Goal: Task Accomplishment & Management: Manage account settings

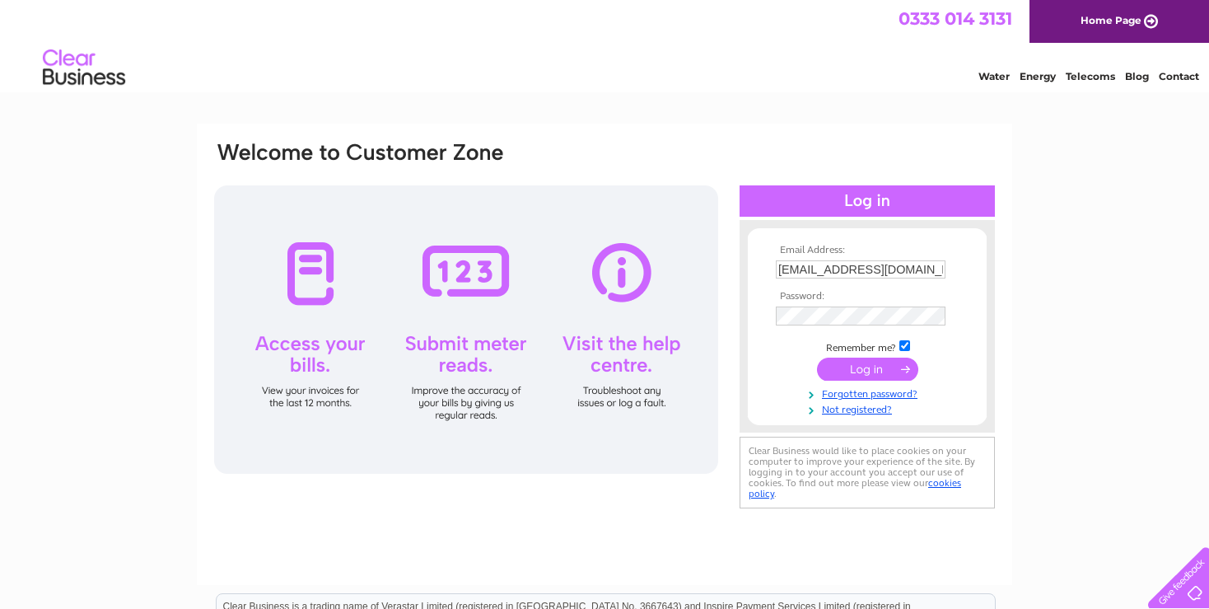
click at [860, 368] on input "submit" at bounding box center [867, 368] width 101 height 23
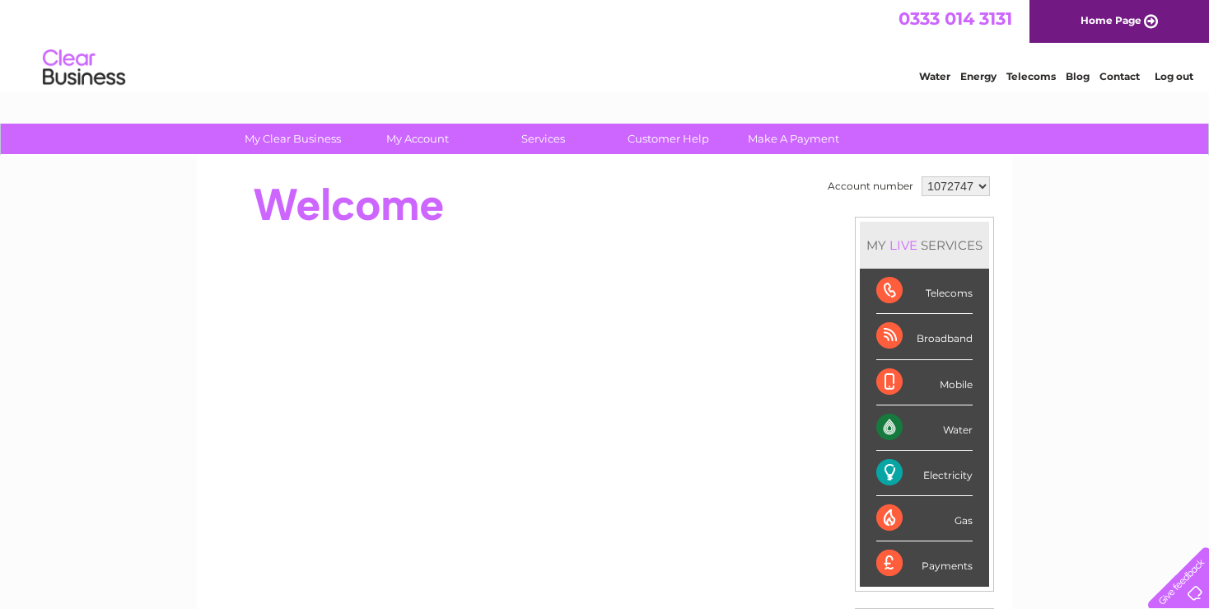
click at [922, 176] on select "1072747 1072749" at bounding box center [956, 186] width 68 height 20
select select "1072749"
click option "1072749" at bounding box center [0, 0] width 0 height 0
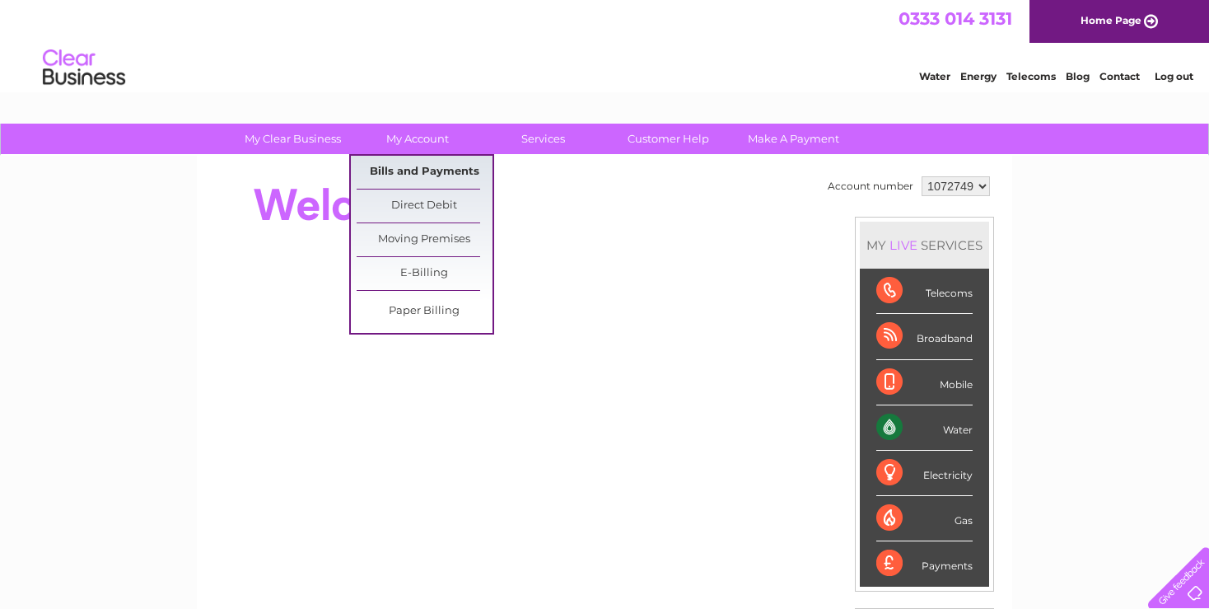
click at [413, 169] on link "Bills and Payments" at bounding box center [425, 172] width 136 height 33
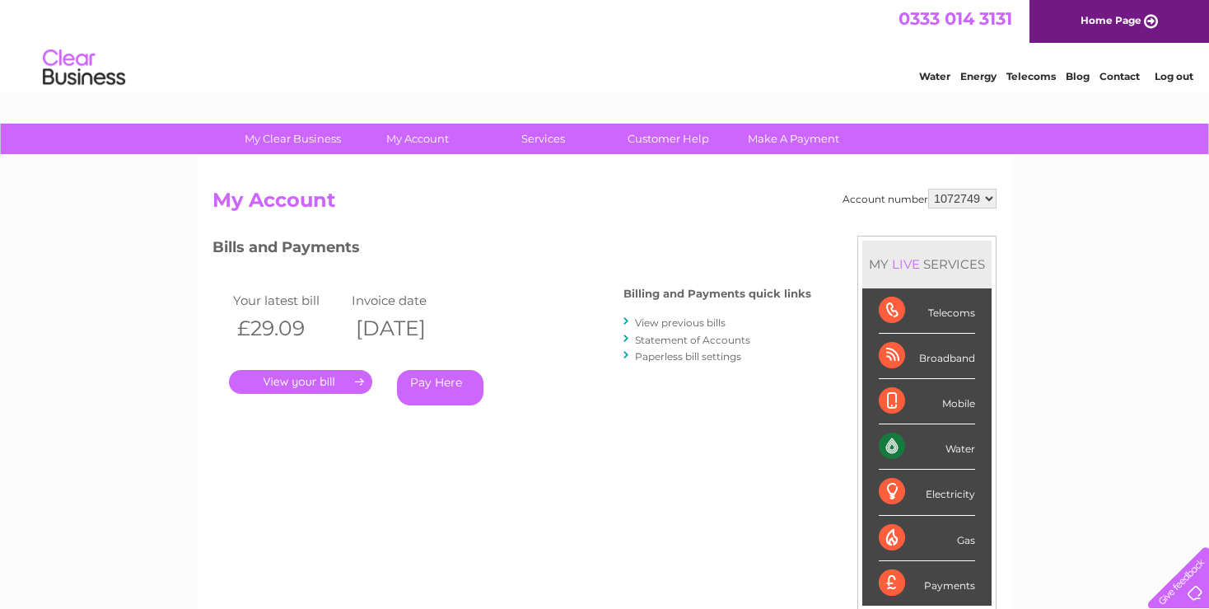
click at [694, 324] on link "View previous bills" at bounding box center [680, 322] width 91 height 12
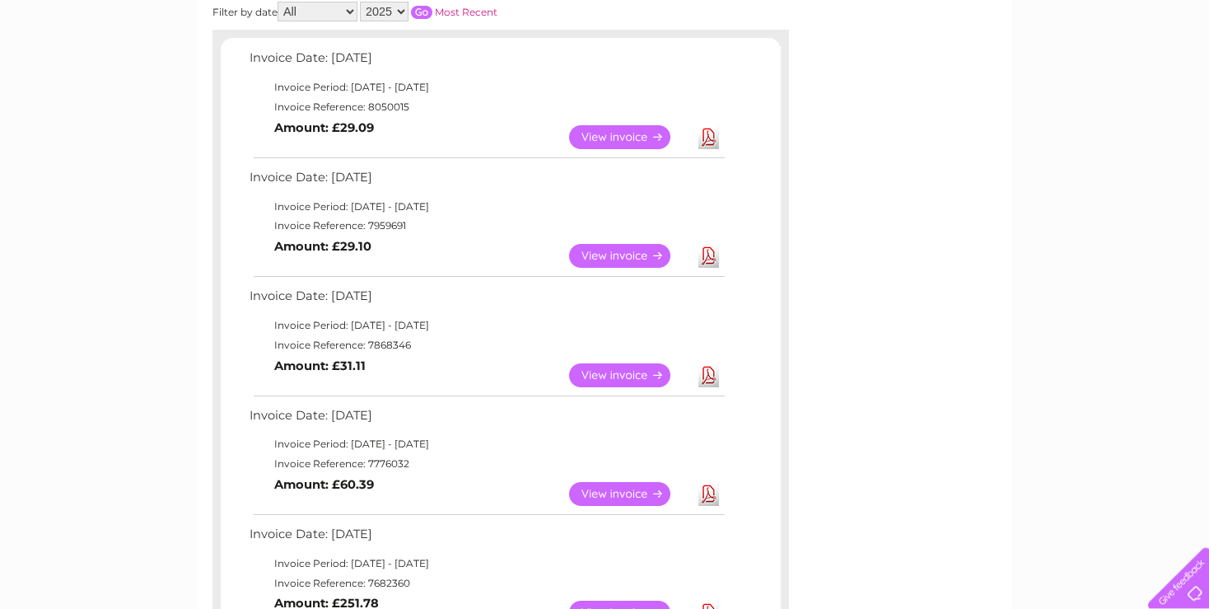
scroll to position [260, 0]
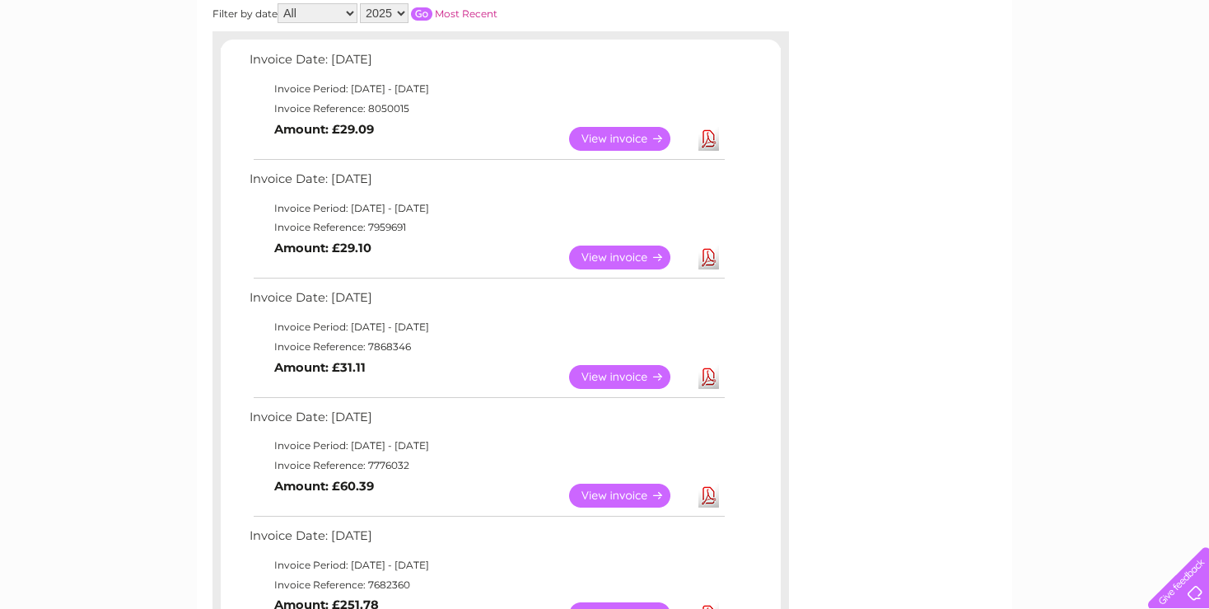
click at [625, 255] on link "View" at bounding box center [629, 257] width 121 height 24
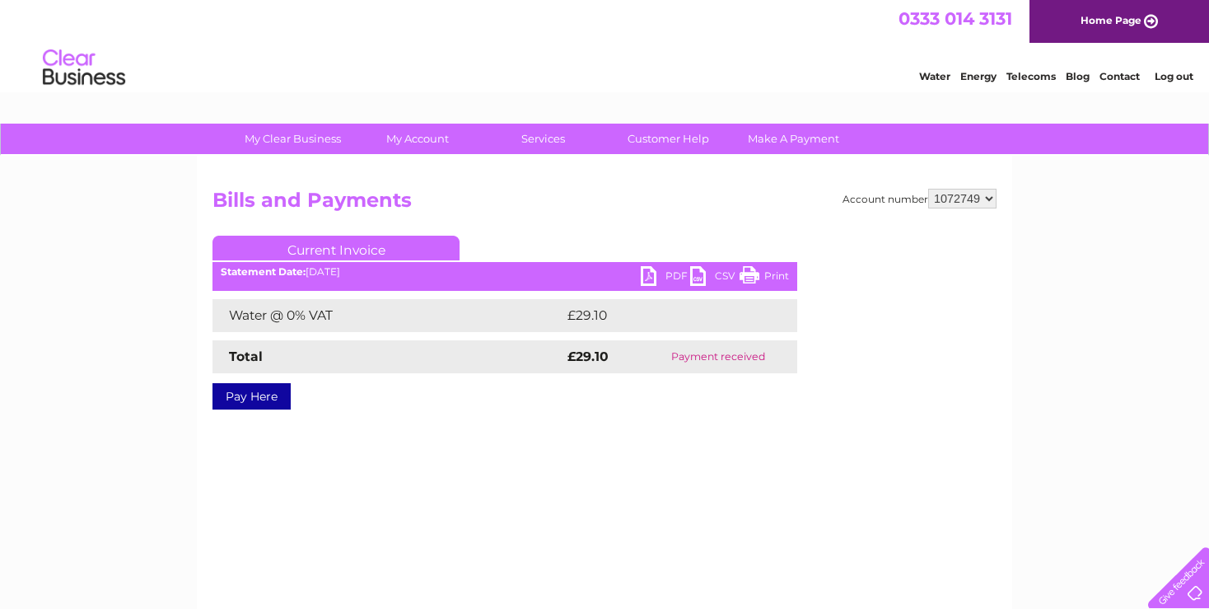
click at [657, 276] on link "PDF" at bounding box center [665, 278] width 49 height 24
